Goal: Task Accomplishment & Management: Use online tool/utility

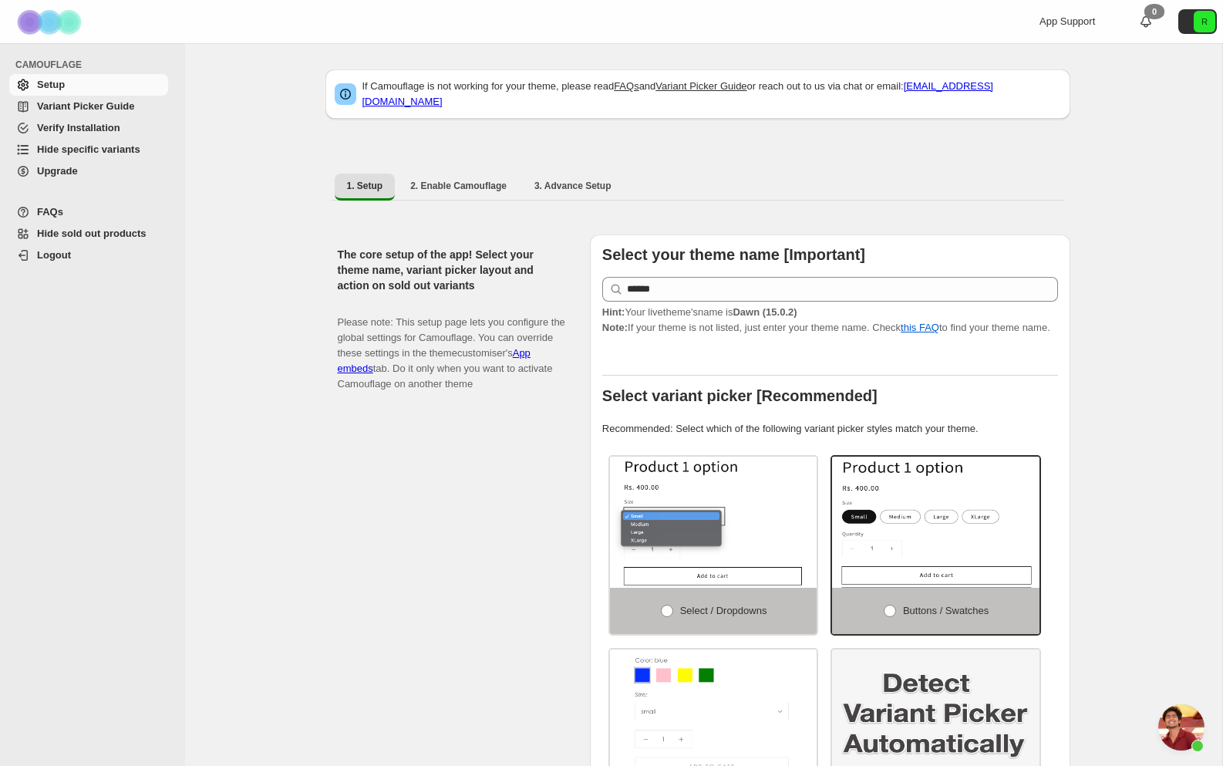
scroll to position [6400, 0]
click at [82, 175] on span "Upgrade" at bounding box center [101, 171] width 128 height 15
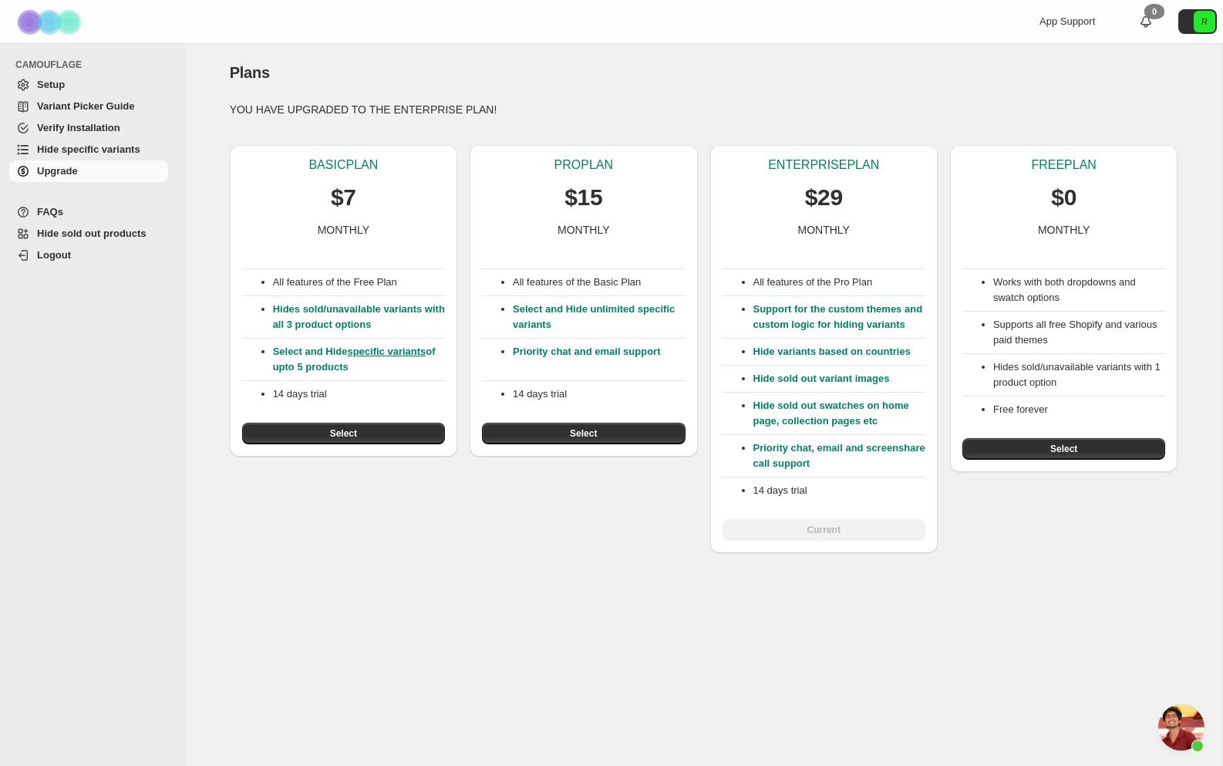
scroll to position [6400, 0]
click at [107, 152] on span "Hide specific variants" at bounding box center [88, 149] width 103 height 12
